Goal: Information Seeking & Learning: Learn about a topic

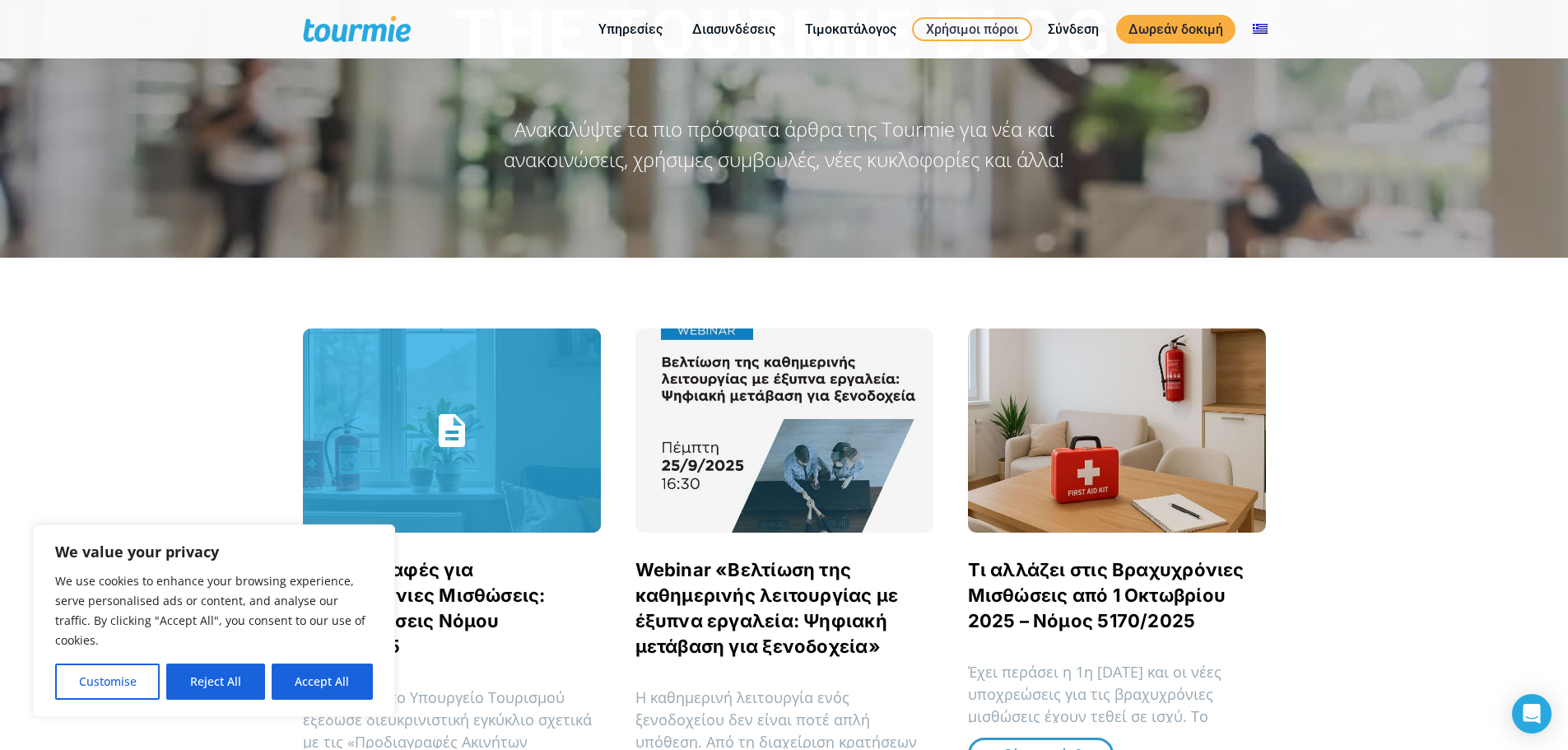
scroll to position [132, 0]
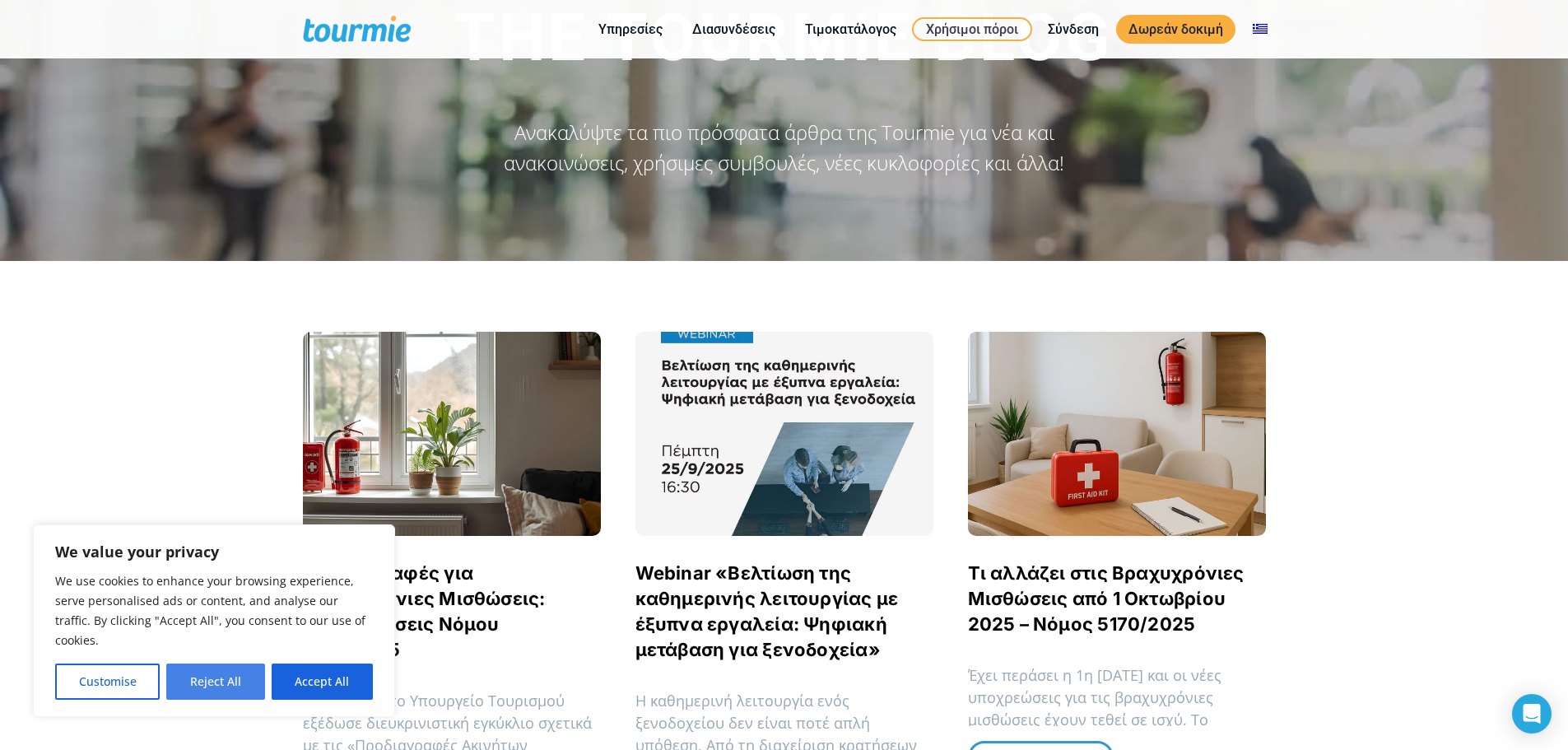
click at [253, 695] on button "Reject All" at bounding box center [215, 681] width 98 height 36
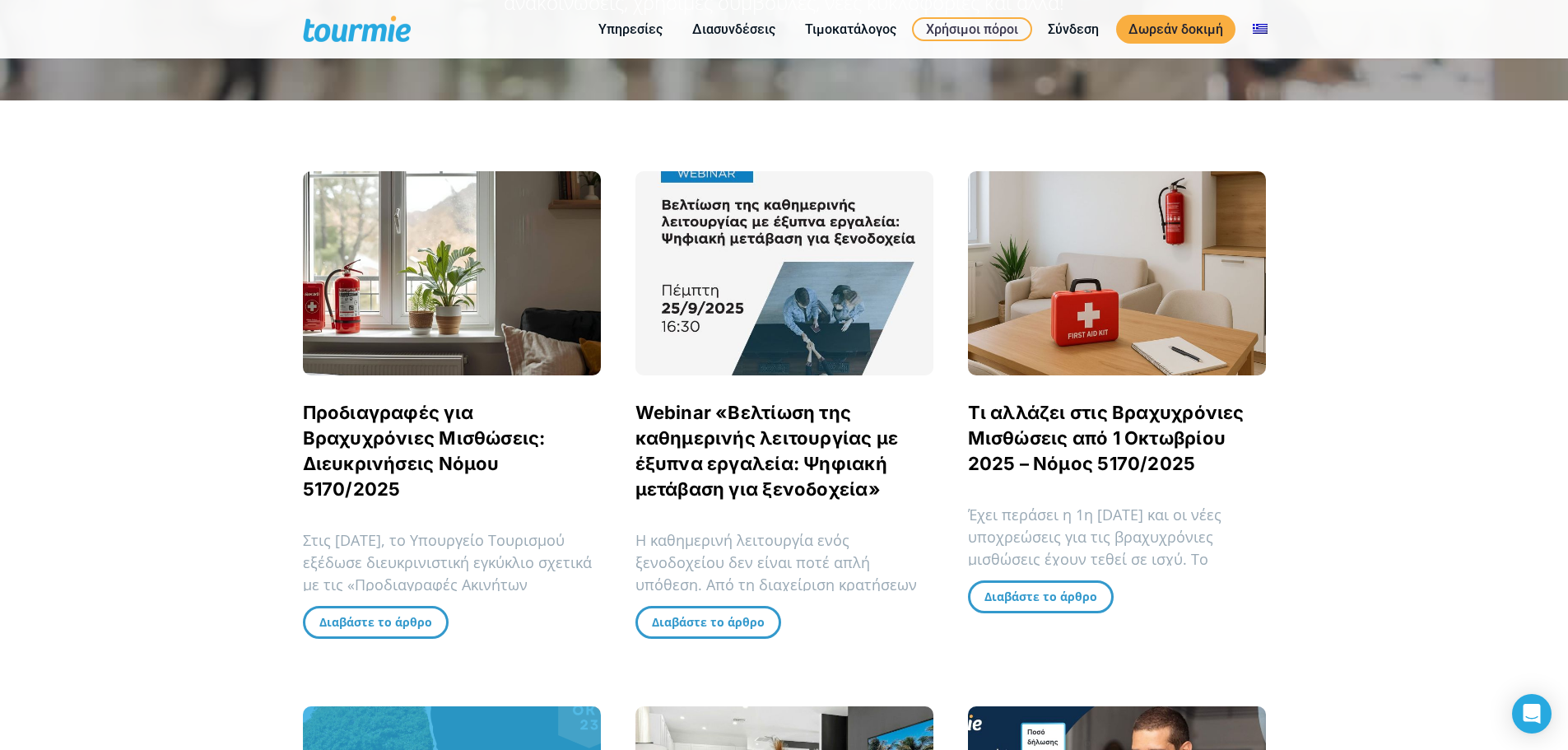
scroll to position [296, 0]
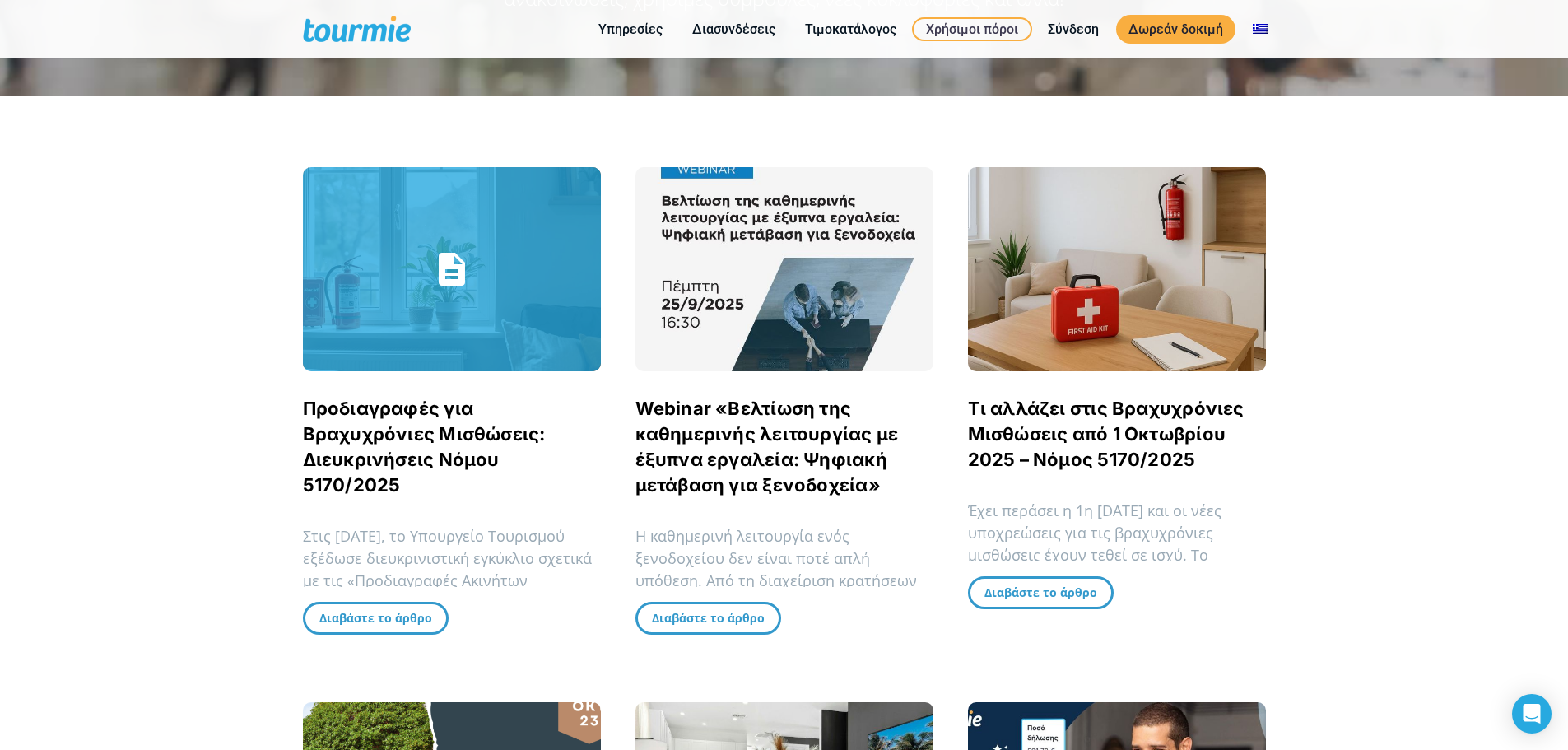
click at [342, 459] on link "Προδιαγραφές για Βραχυχρόνιες Μισθώσεις: Διευκρινήσεις Νόμου 5170/2025" at bounding box center [425, 446] width 243 height 98
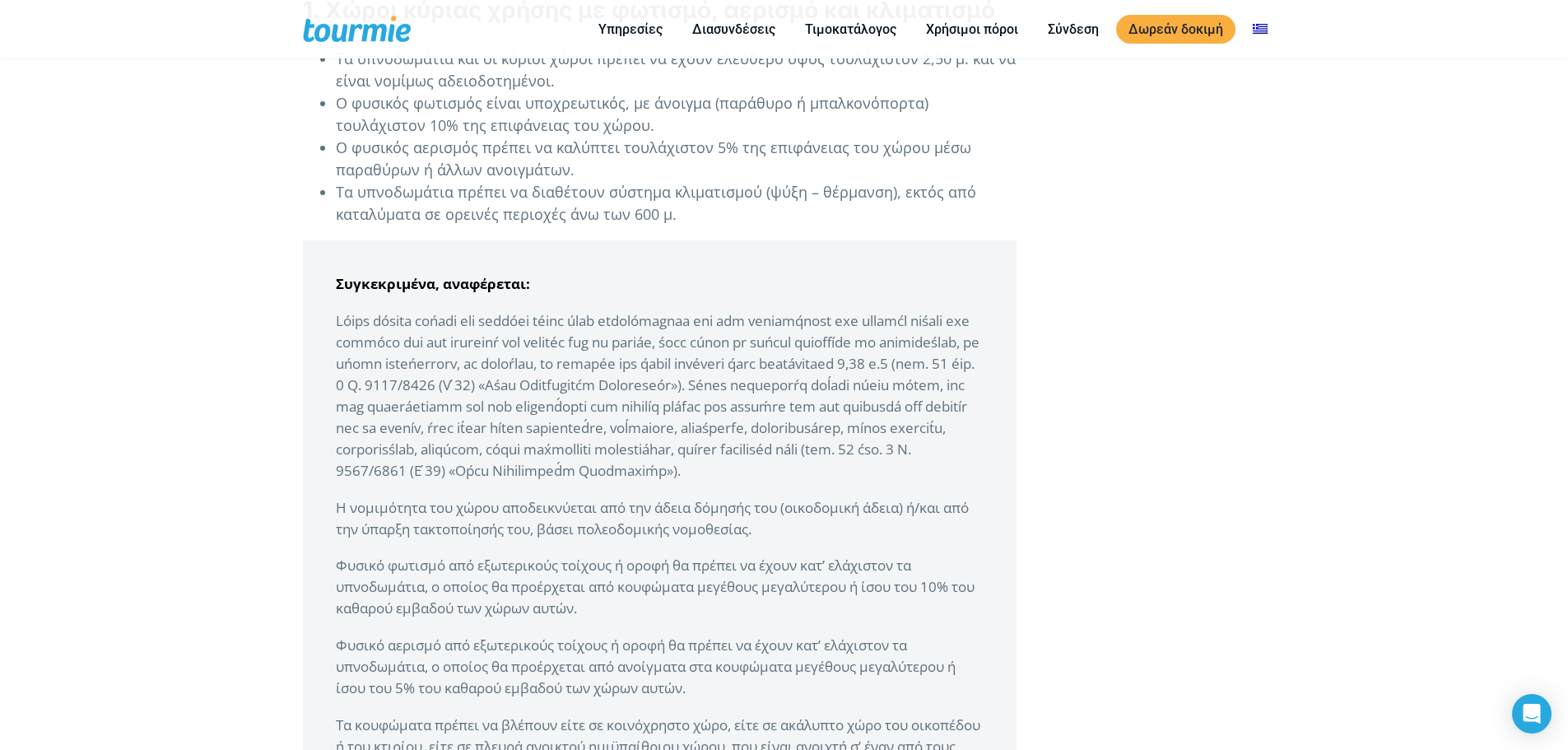
scroll to position [1284, 0]
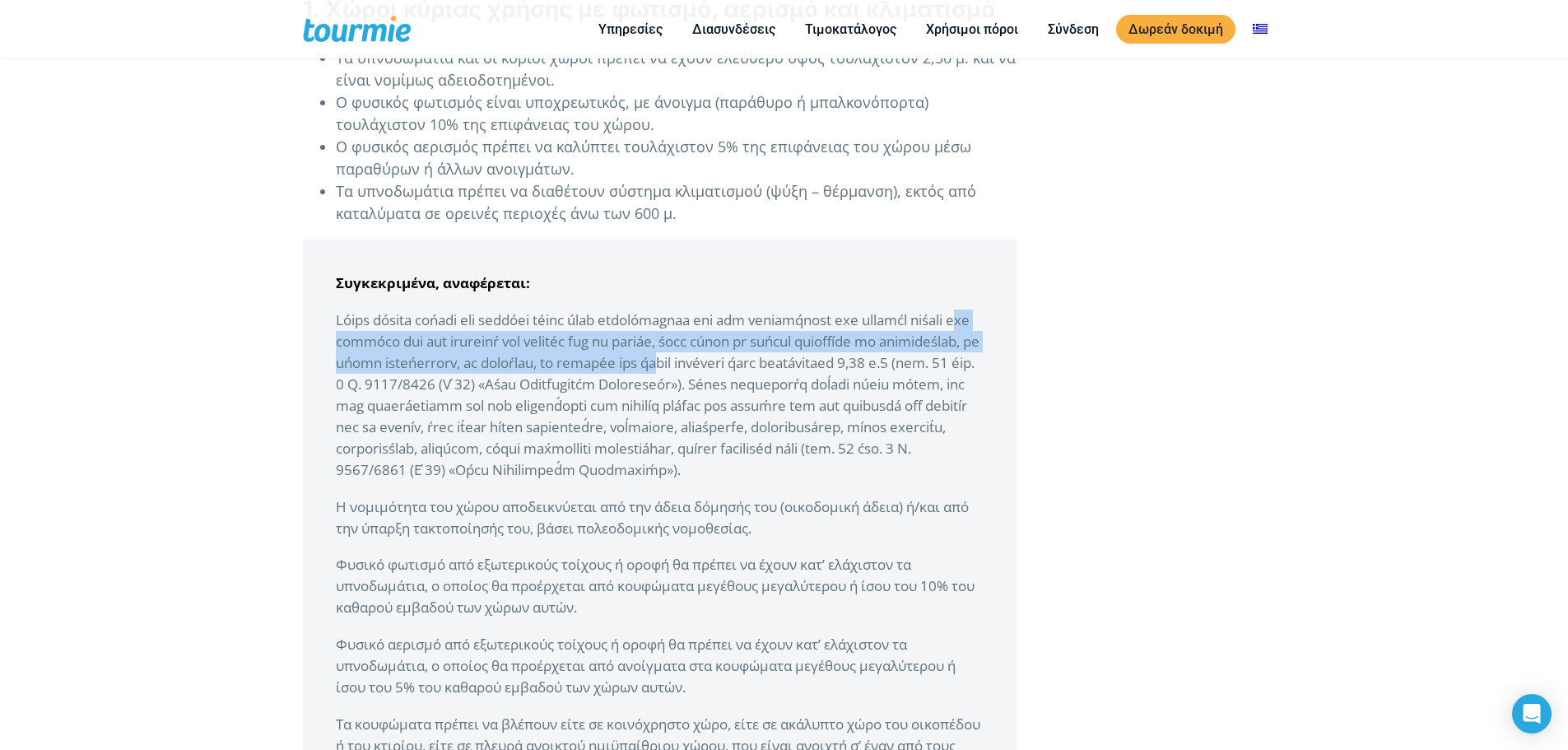
drag, startPoint x: 396, startPoint y: 334, endPoint x: 797, endPoint y: 366, distance: 402.3
click at [797, 366] on p at bounding box center [659, 394] width 648 height 171
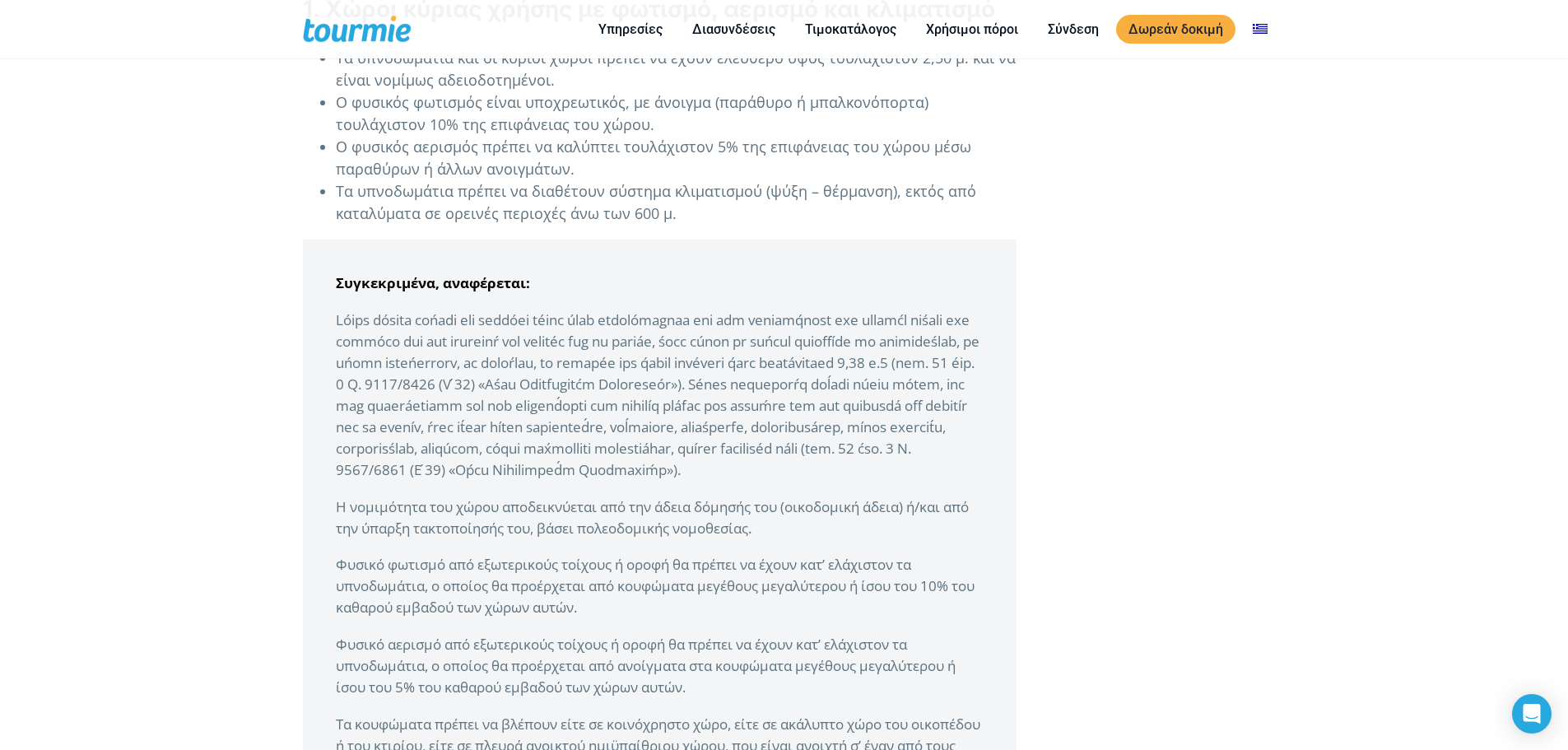
click at [750, 480] on p at bounding box center [659, 394] width 648 height 171
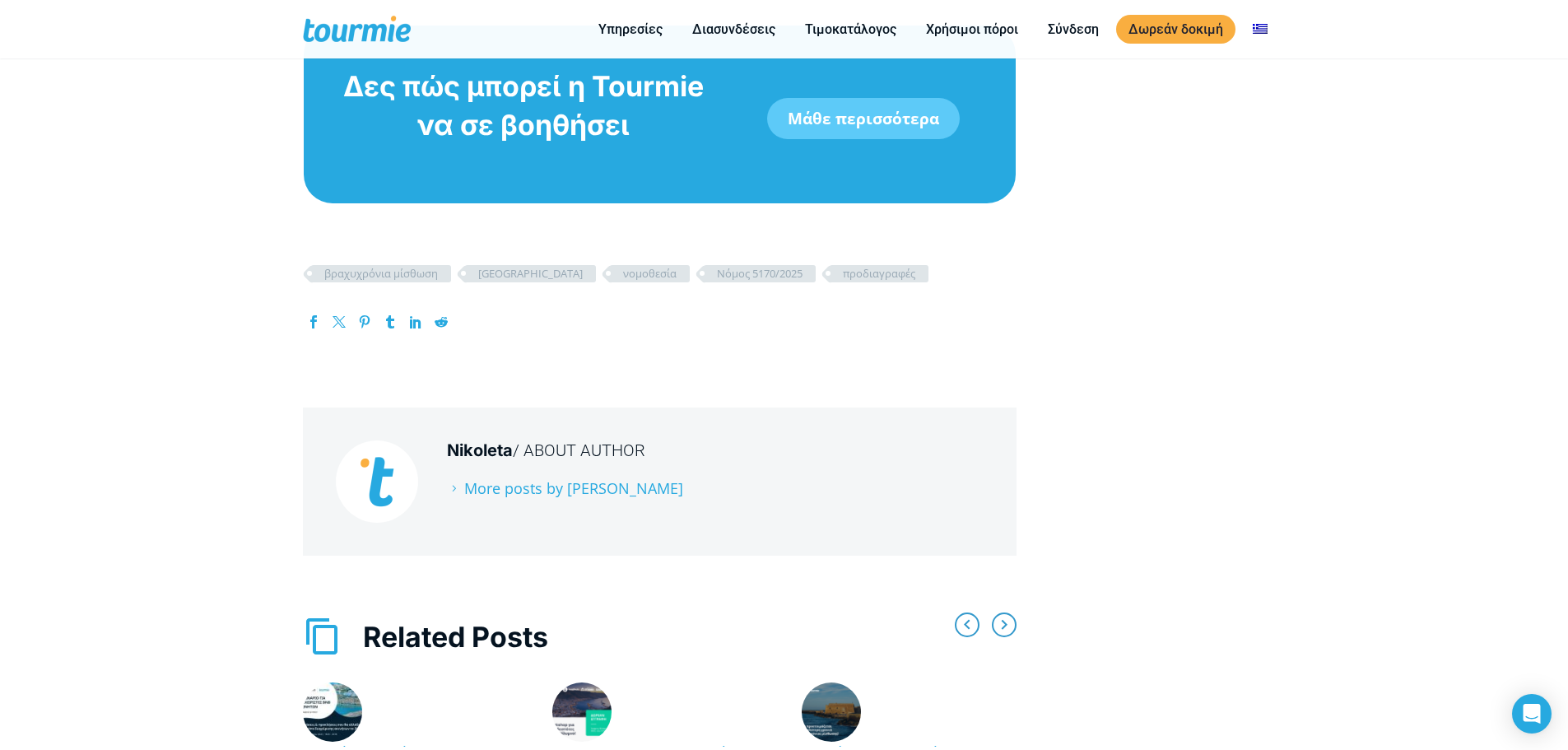
scroll to position [5165, 0]
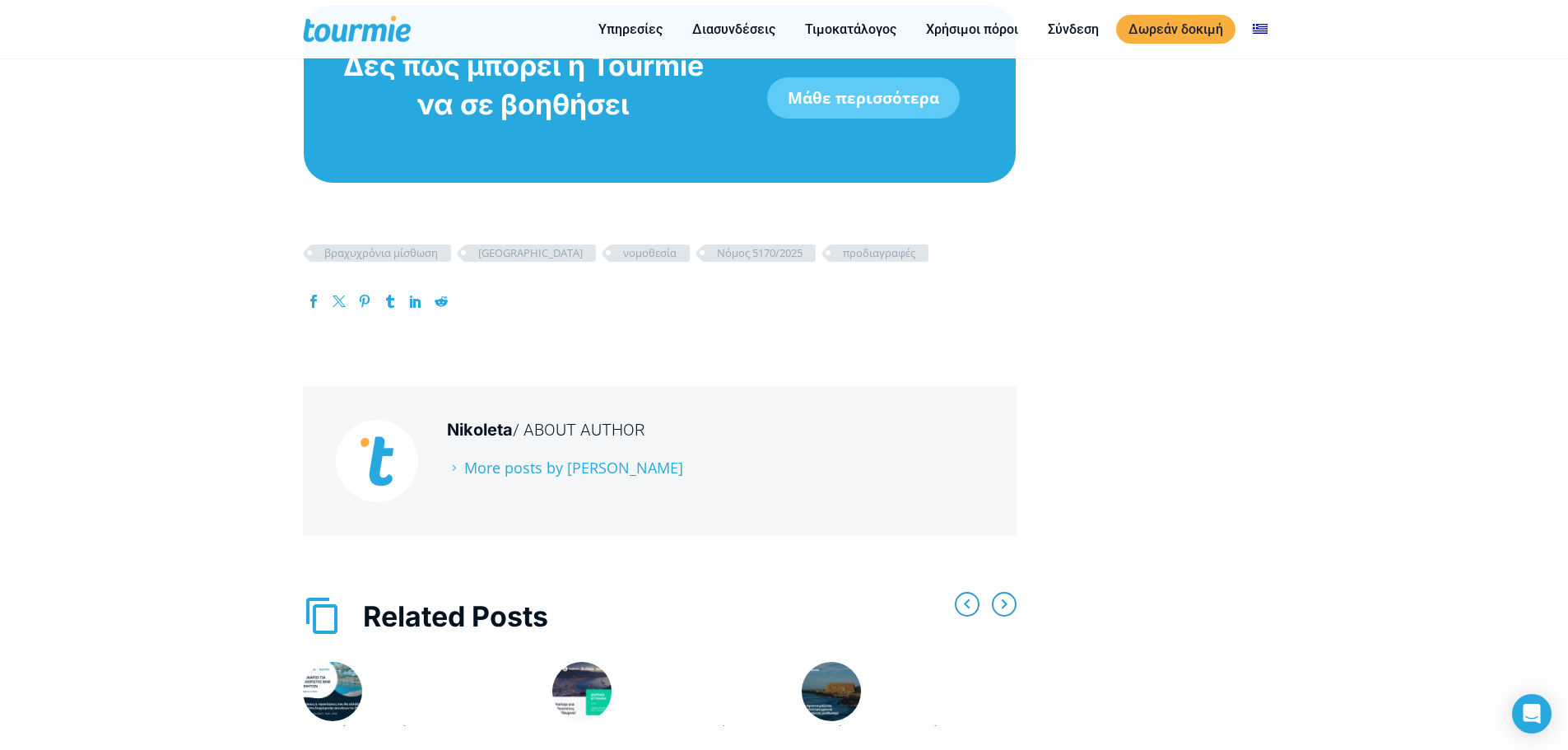
click at [894, 115] on link "Μάθε περισσότερα" at bounding box center [863, 98] width 193 height 41
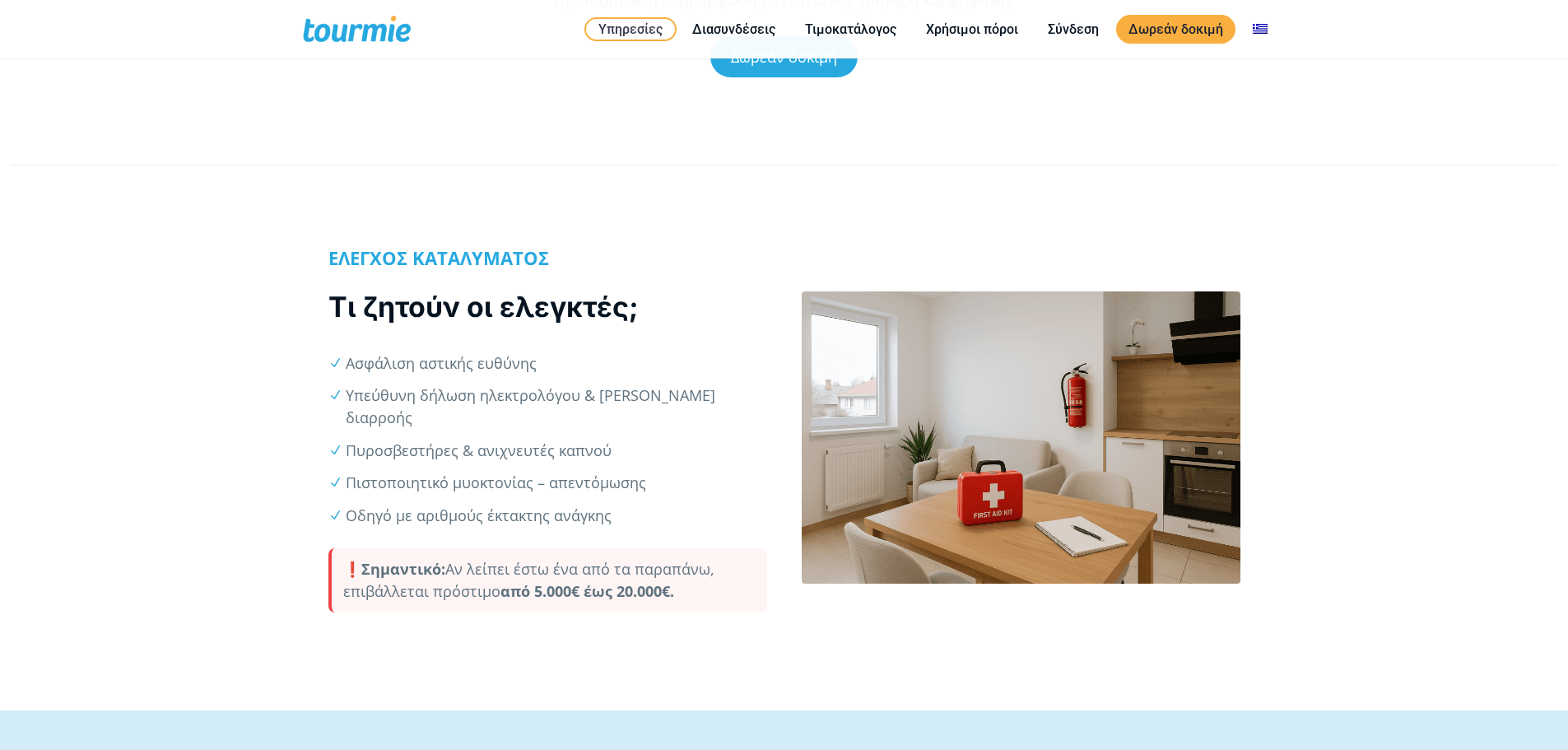
scroll to position [253, 0]
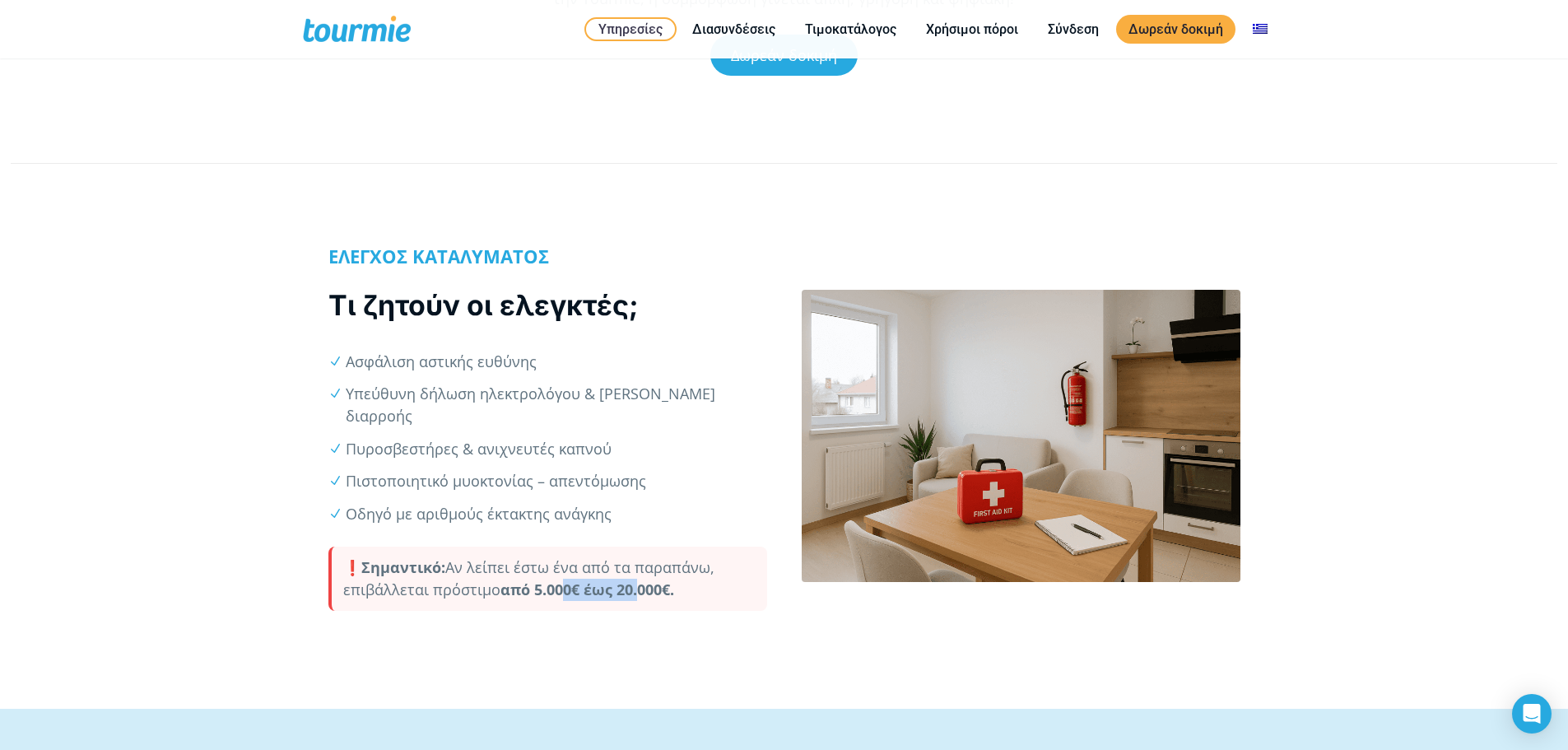
drag, startPoint x: 562, startPoint y: 565, endPoint x: 637, endPoint y: 557, distance: 75.4
click at [637, 579] on strong "5.000€ έως 20.000€." at bounding box center [604, 589] width 140 height 20
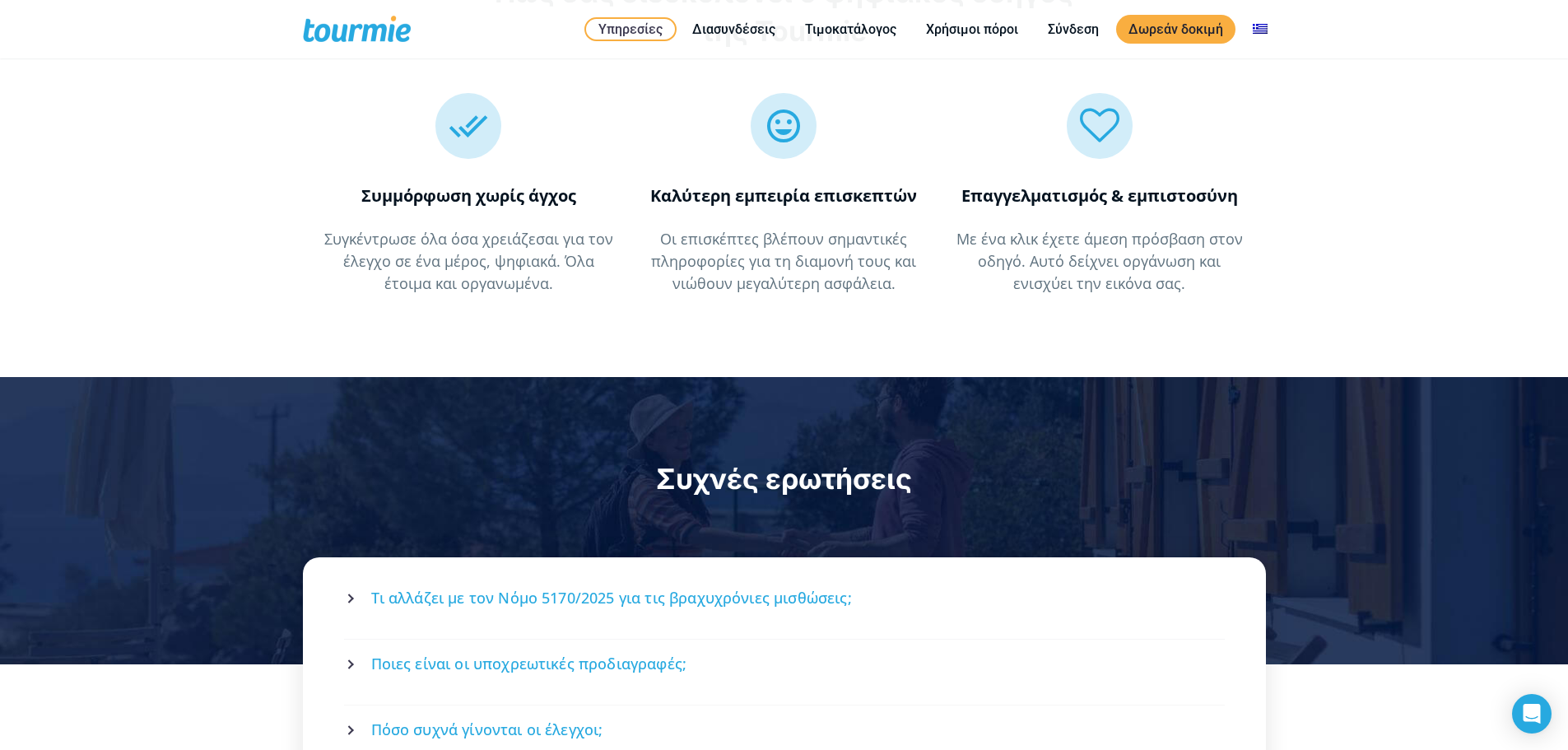
scroll to position [1796, 0]
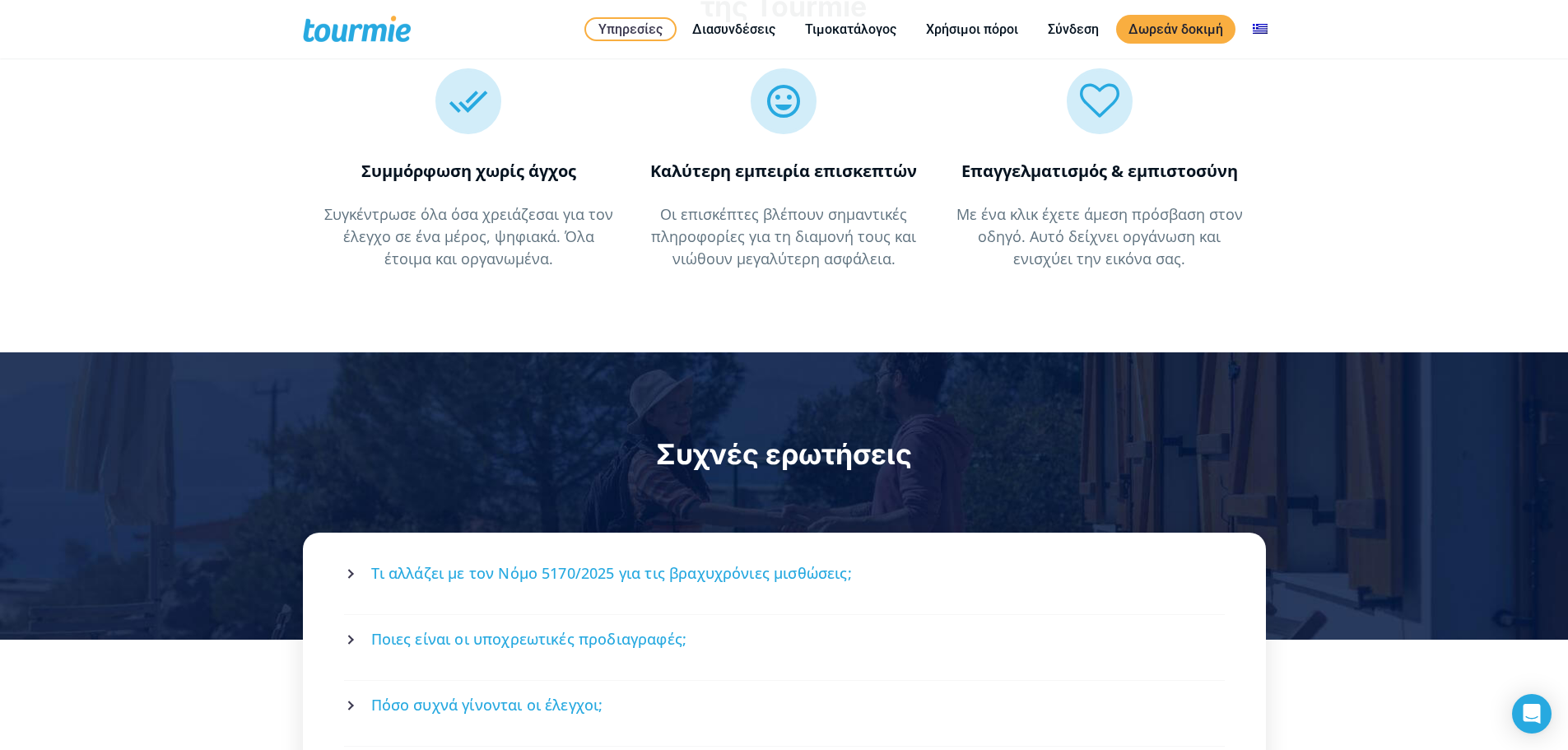
click at [719, 563] on span "Τι αλλάζει με τον Νόμο 5170/2025 για τις βραχυχρόνιες μισθώσεις;" at bounding box center [611, 573] width 480 height 21
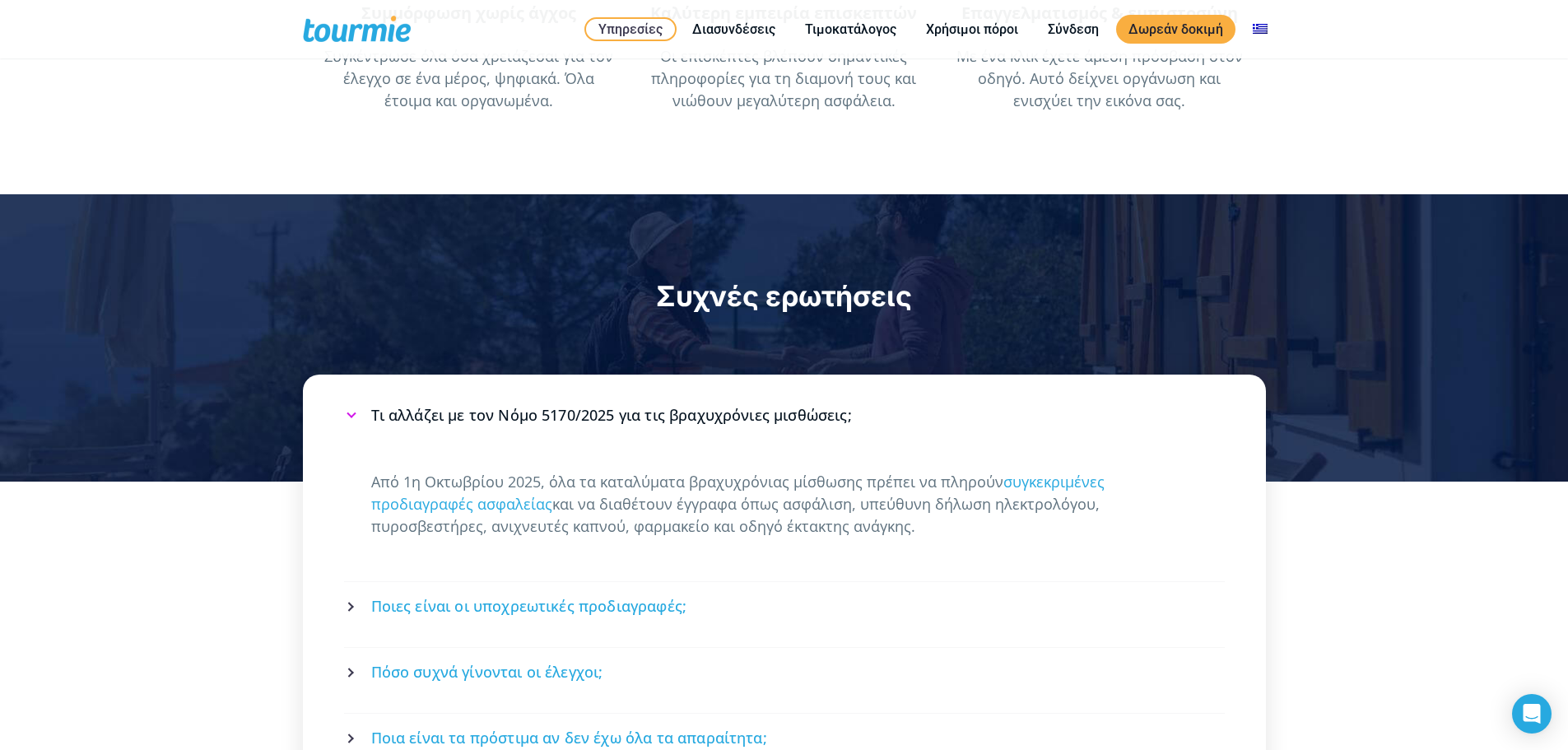
scroll to position [1961, 0]
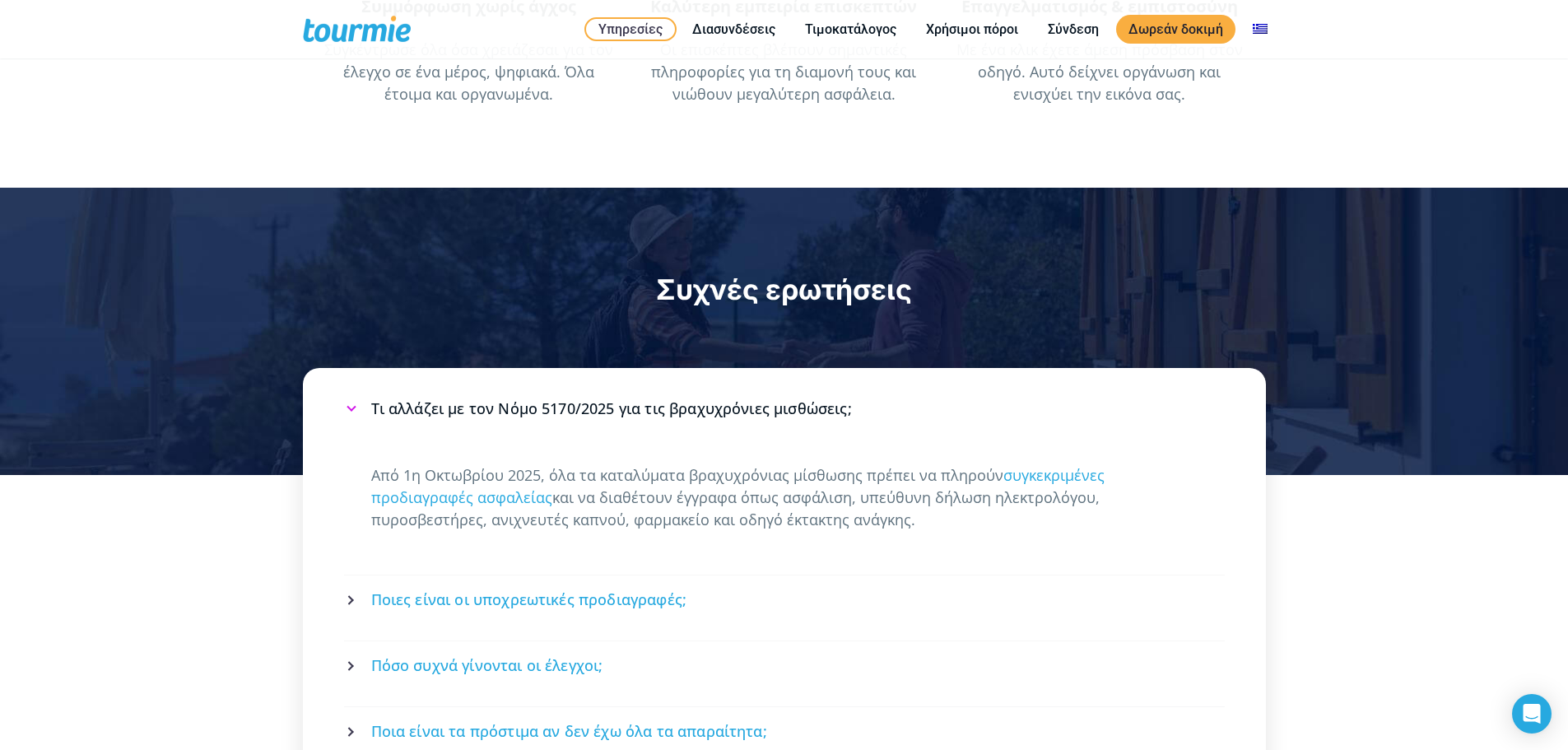
click at [562, 590] on span "Ποιες είναι οι υποχρεωτικές προδιαγραφές;" at bounding box center [529, 599] width 316 height 21
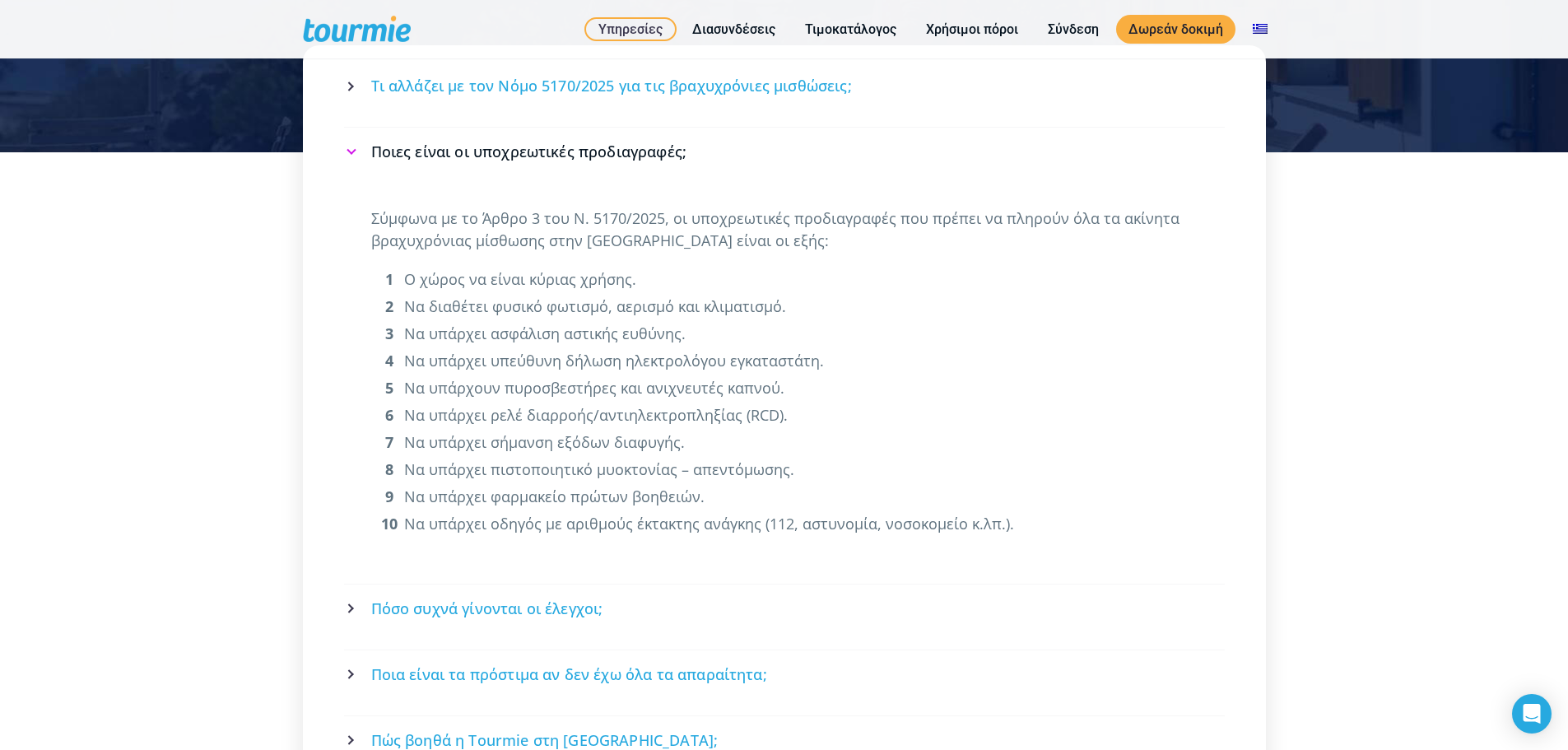
scroll to position [2290, 0]
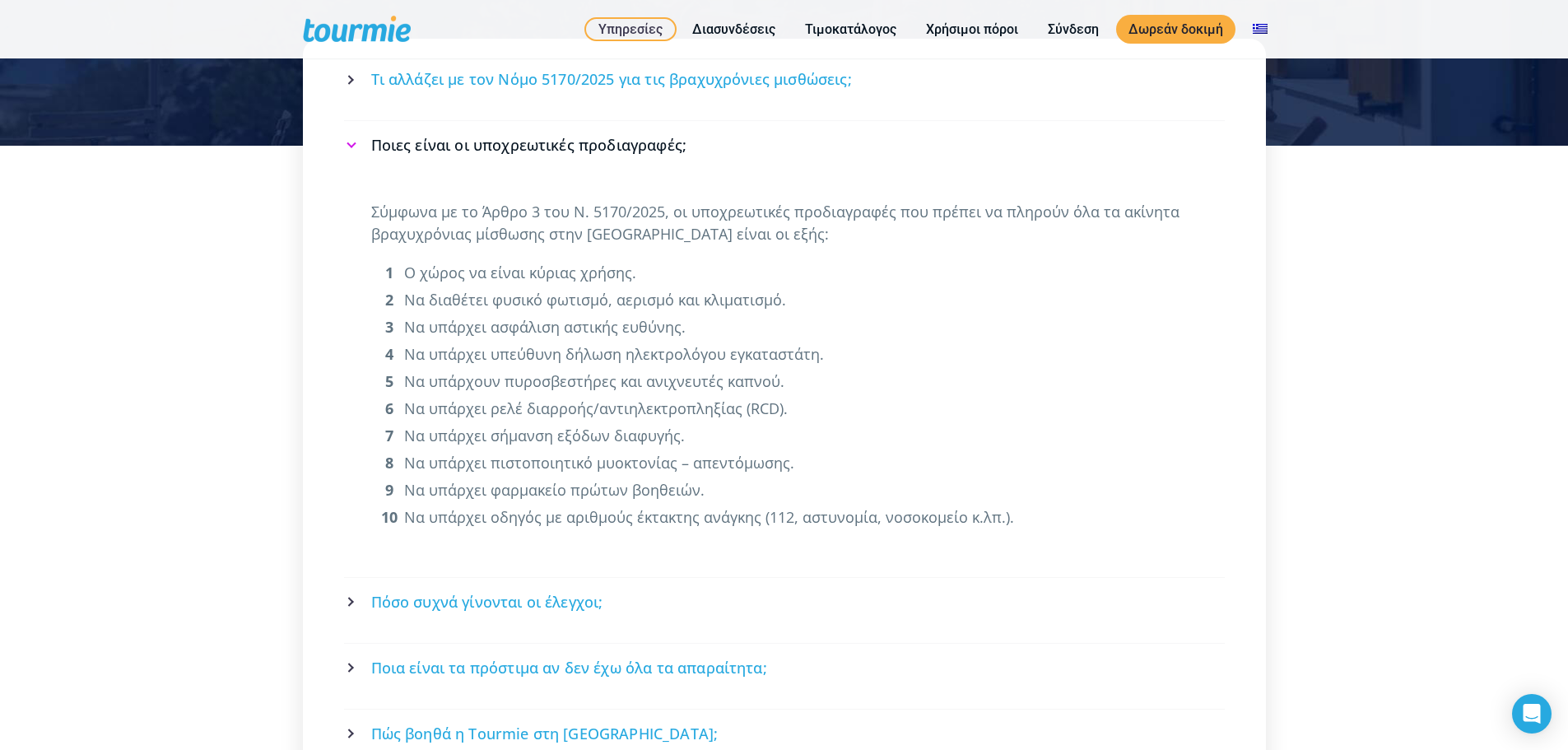
click at [562, 592] on span "Πόσο συχνά γίνονται οι έλεγχοι;" at bounding box center [487, 601] width 232 height 21
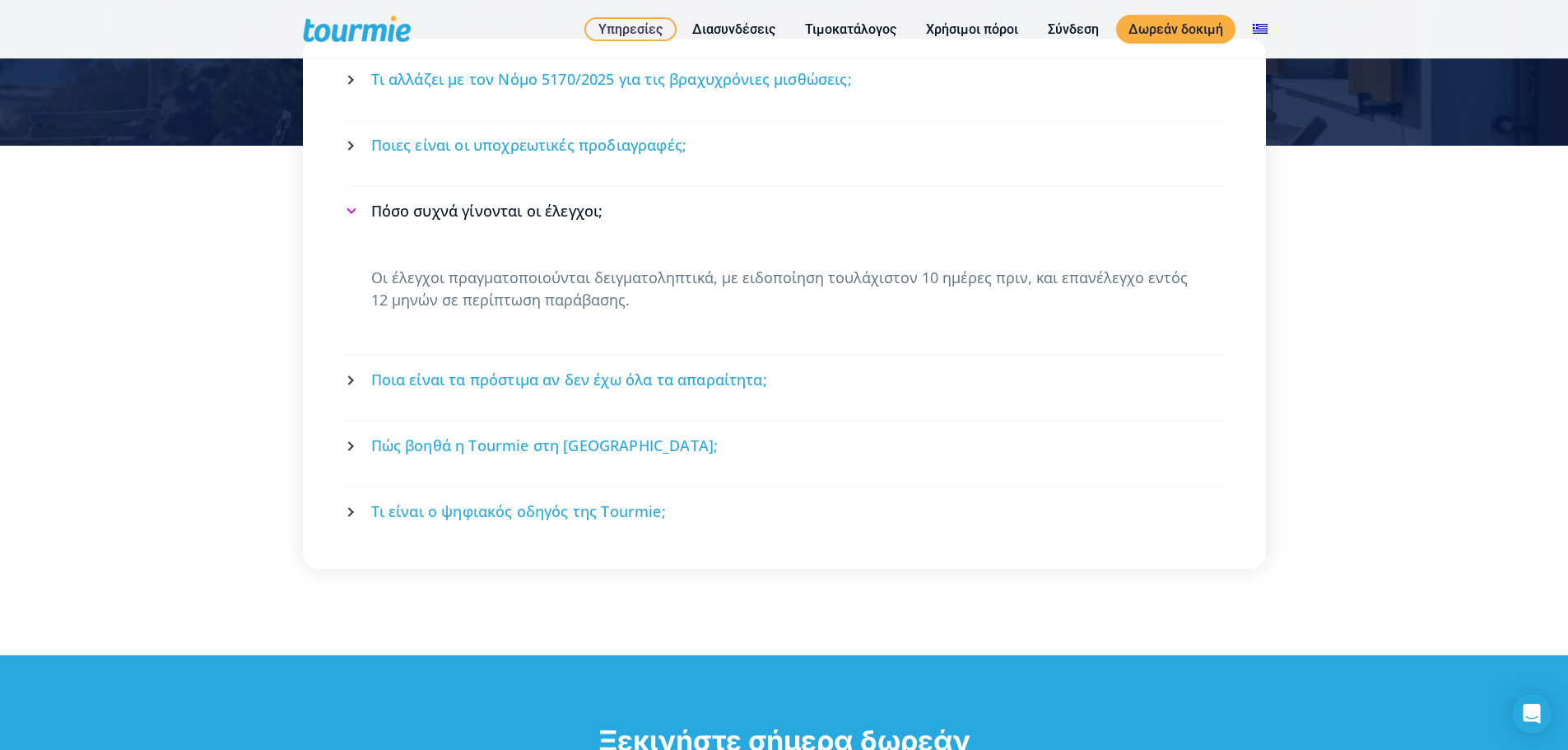
click at [543, 370] on span "Ποια είναι τα πρόστιμα αν δεν έχω όλα τα απαραίτητα;" at bounding box center [569, 379] width 396 height 21
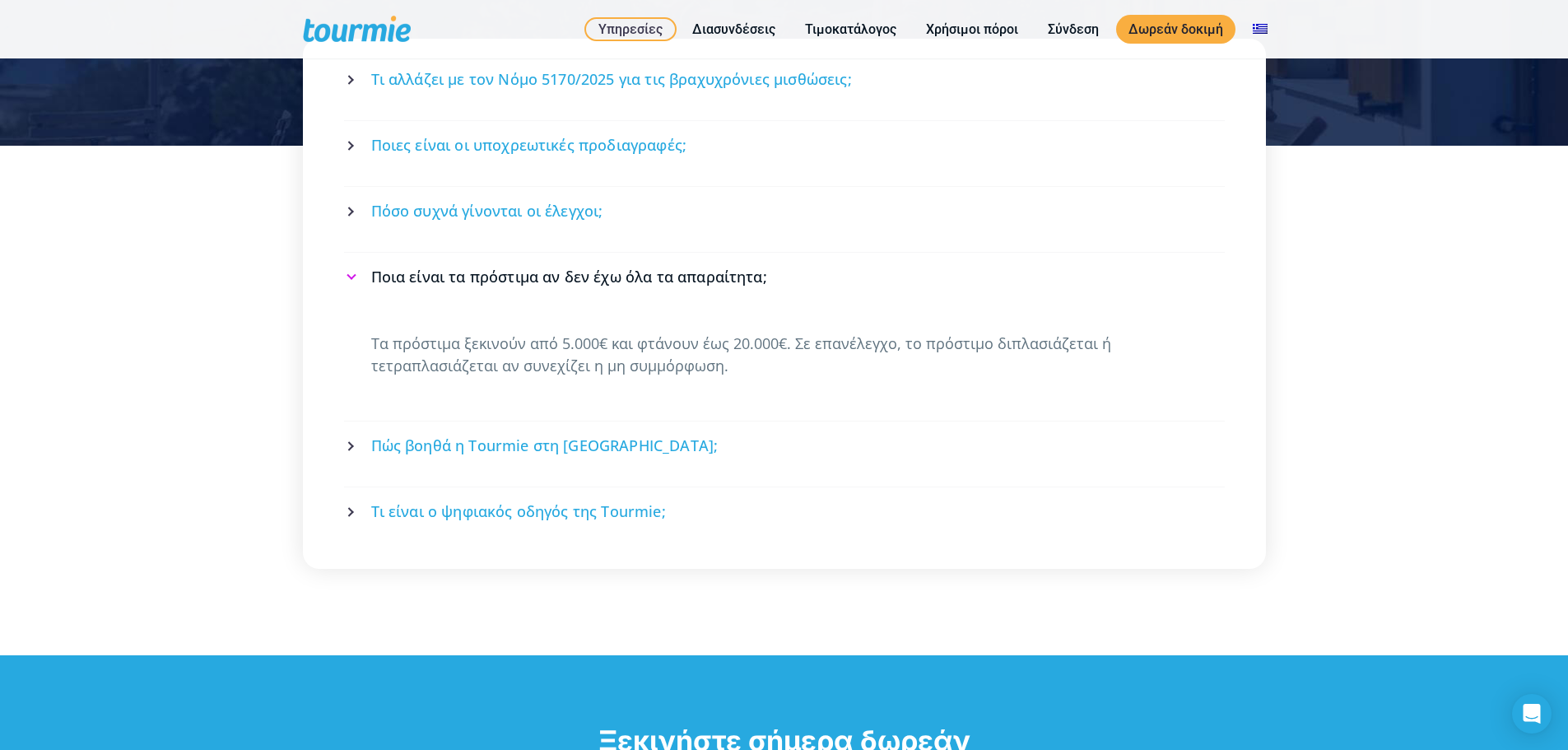
click at [535, 435] on span "Πώς βοηθά η Tourmie στη συμμόρφωση;" at bounding box center [545, 445] width 347 height 21
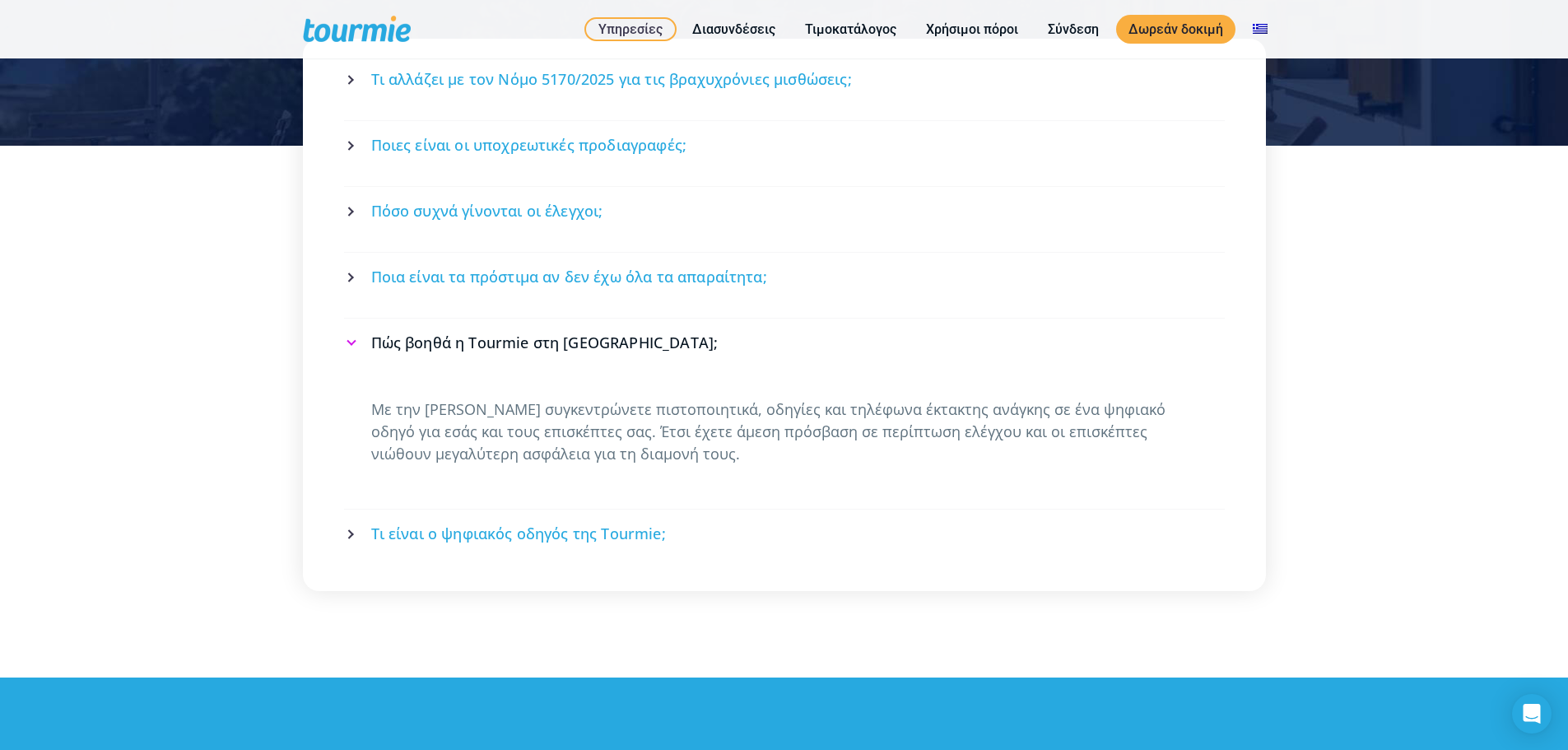
click at [544, 523] on span "Τι είναι ο ψηφιακός οδηγός της Tourmie;" at bounding box center [518, 533] width 294 height 21
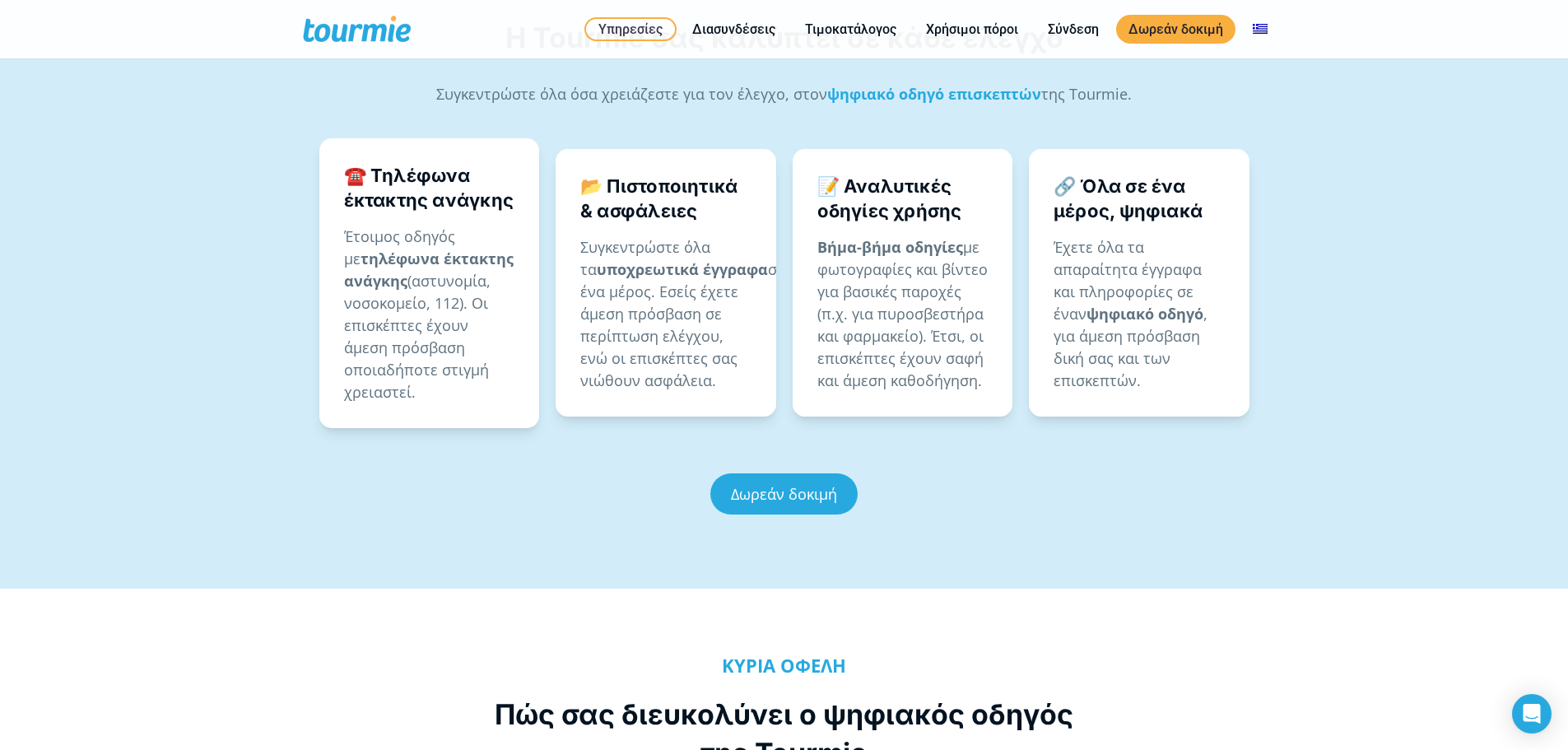
scroll to position [1040, 0]
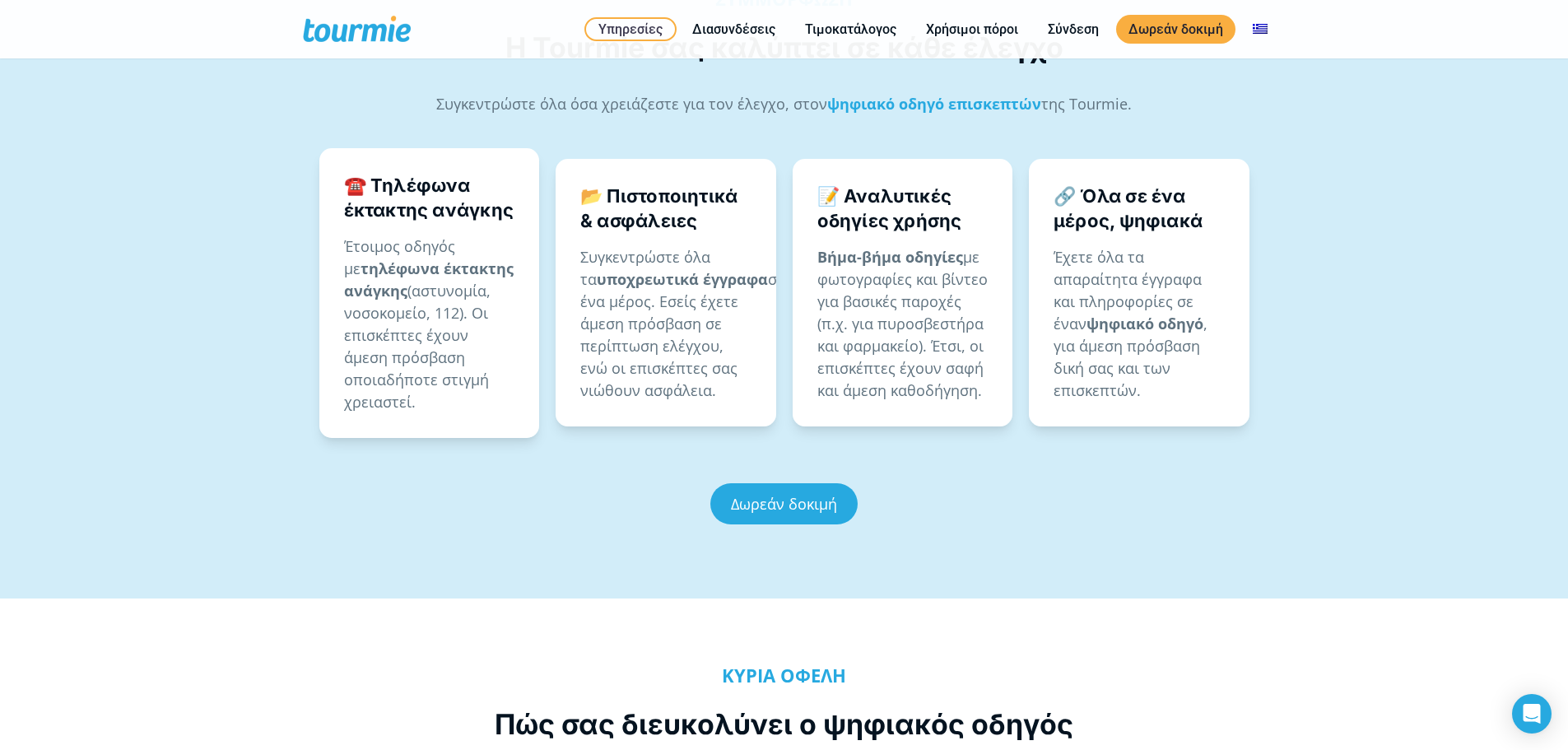
click at [335, 28] on span at bounding box center [371, 29] width 135 height 39
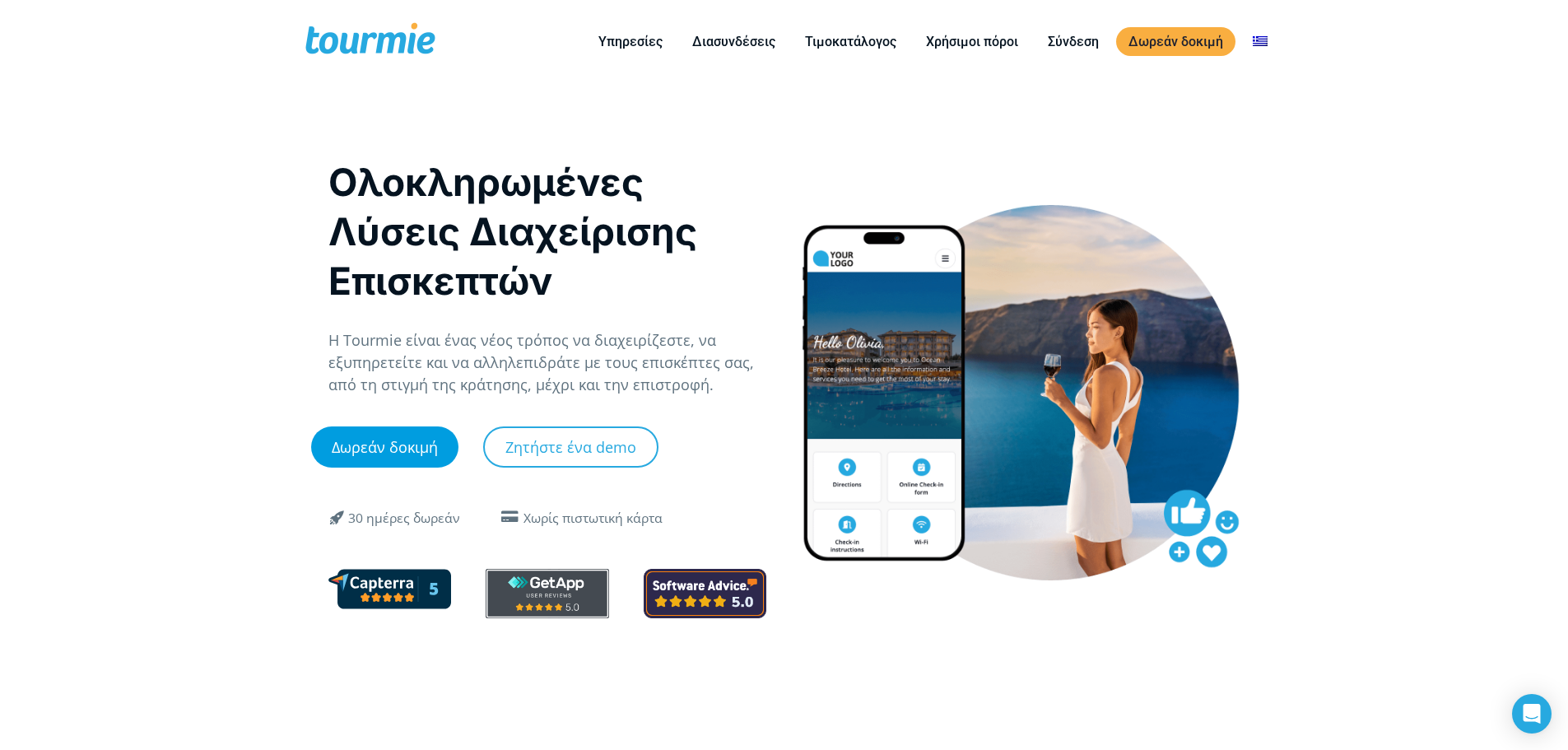
click at [359, 449] on link "Δωρεάν δοκιμή" at bounding box center [384, 447] width 148 height 41
